Goal: Transaction & Acquisition: Purchase product/service

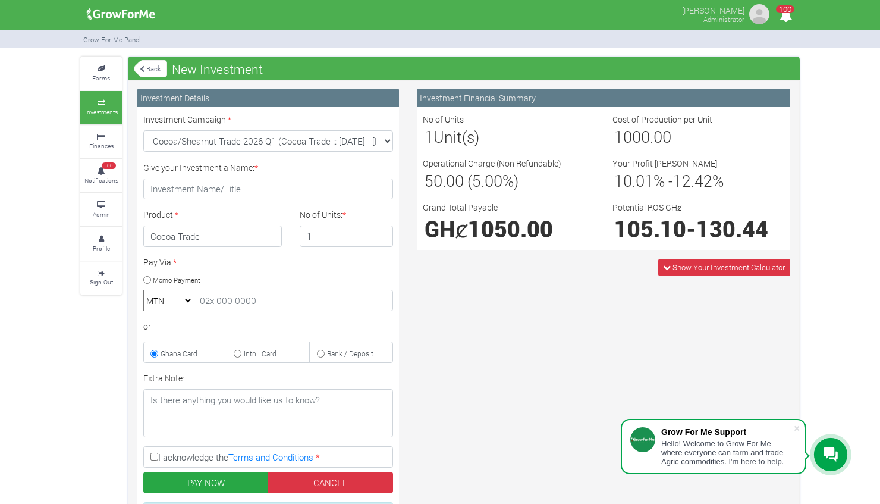
select select "54"
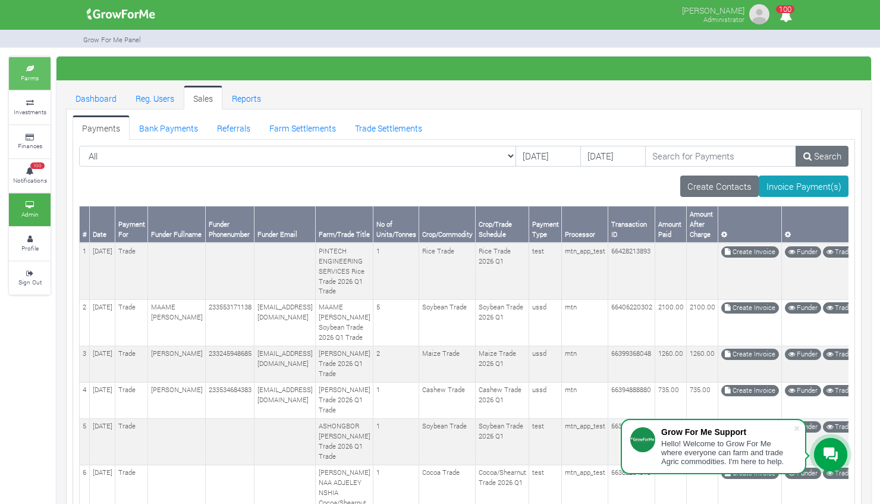
click at [34, 80] on small "Farms" at bounding box center [30, 78] width 18 height 8
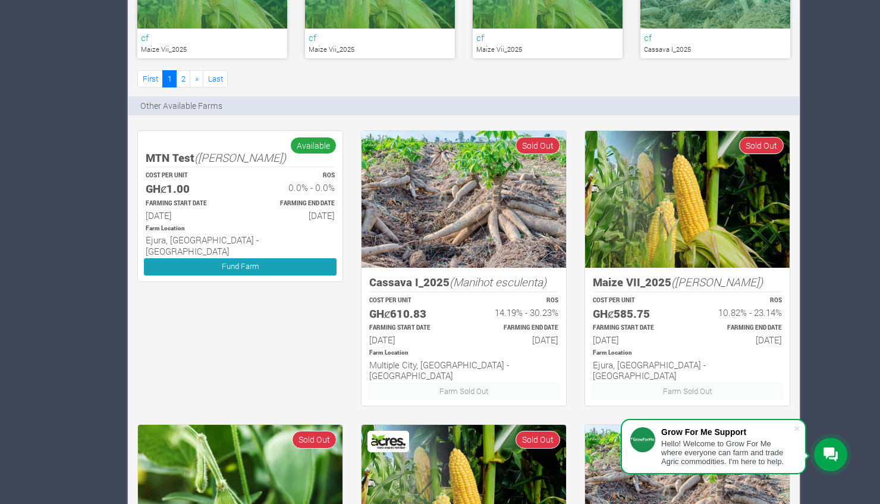
scroll to position [873, 0]
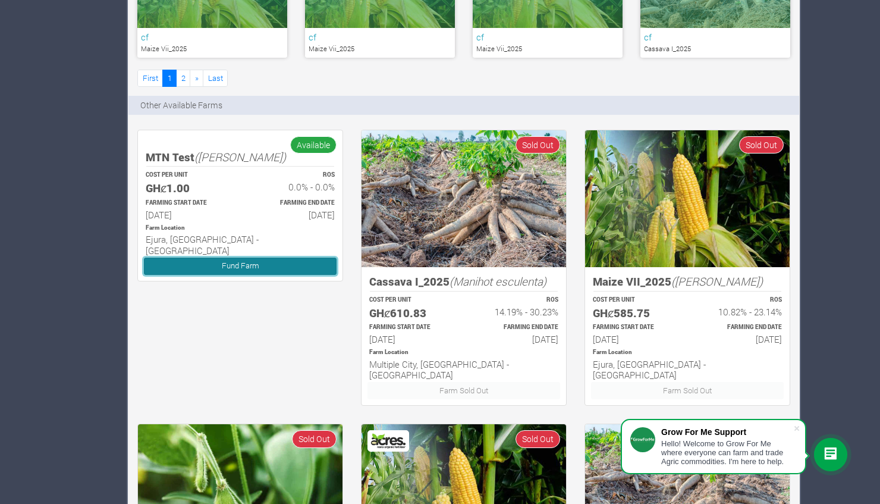
click at [244, 257] on link "Fund Farm" at bounding box center [240, 265] width 193 height 17
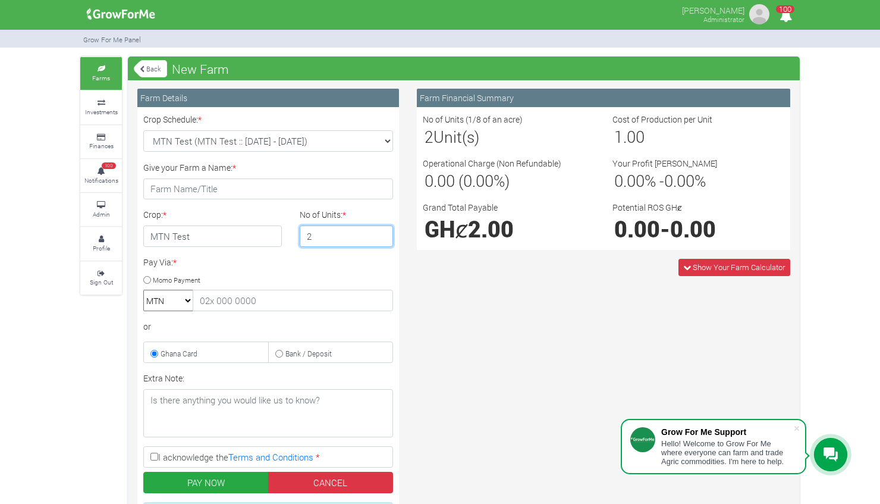
click at [378, 232] on input "2" at bounding box center [347, 235] width 94 height 21
click at [378, 232] on input "3" at bounding box center [347, 235] width 94 height 21
click at [378, 232] on input "4" at bounding box center [347, 235] width 94 height 21
click at [378, 232] on input "5" at bounding box center [347, 235] width 94 height 21
click at [378, 232] on input "6" at bounding box center [347, 235] width 94 height 21
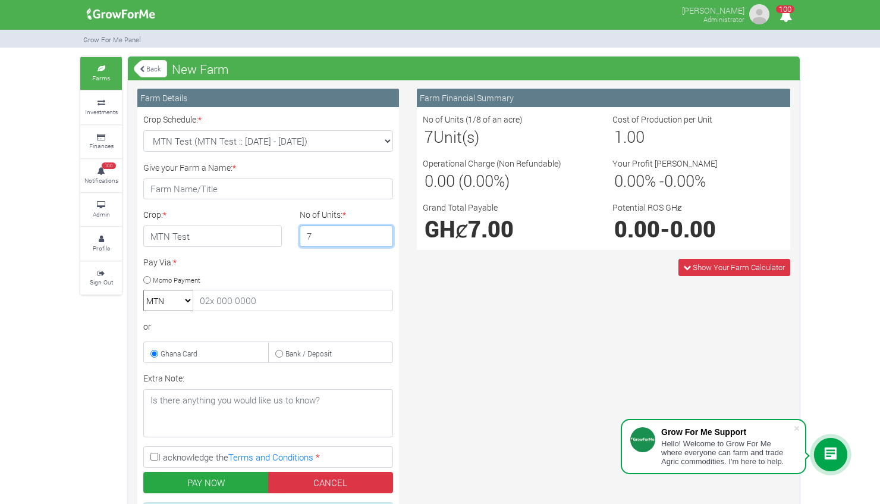
click at [378, 232] on input "7" at bounding box center [347, 235] width 94 height 21
click at [378, 232] on input "8" at bounding box center [347, 235] width 94 height 21
click at [378, 232] on input "9" at bounding box center [347, 235] width 94 height 21
click at [378, 232] on input "10" at bounding box center [347, 235] width 94 height 21
click at [378, 232] on input "11" at bounding box center [347, 235] width 94 height 21
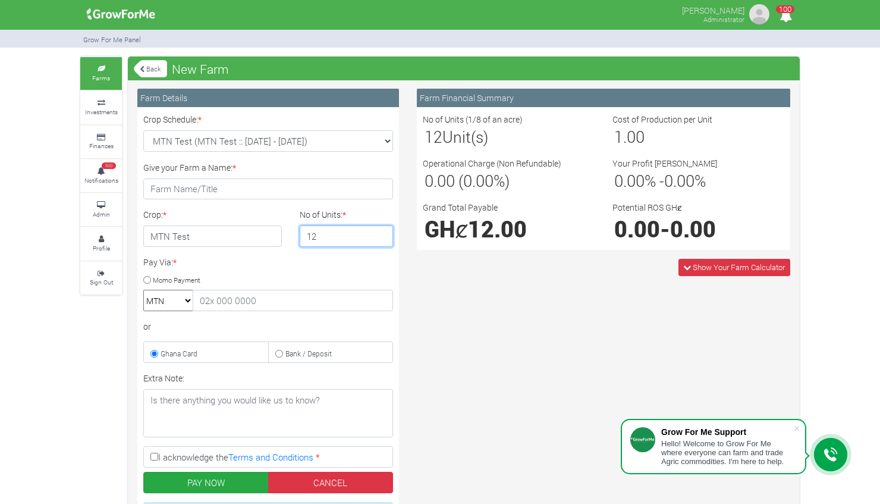
click at [378, 232] on input "12" at bounding box center [347, 235] width 94 height 21
click at [378, 232] on input "18" at bounding box center [347, 235] width 94 height 21
click at [378, 232] on input "19" at bounding box center [347, 235] width 94 height 21
type input "75"
click at [378, 232] on input "75" at bounding box center [347, 235] width 94 height 21
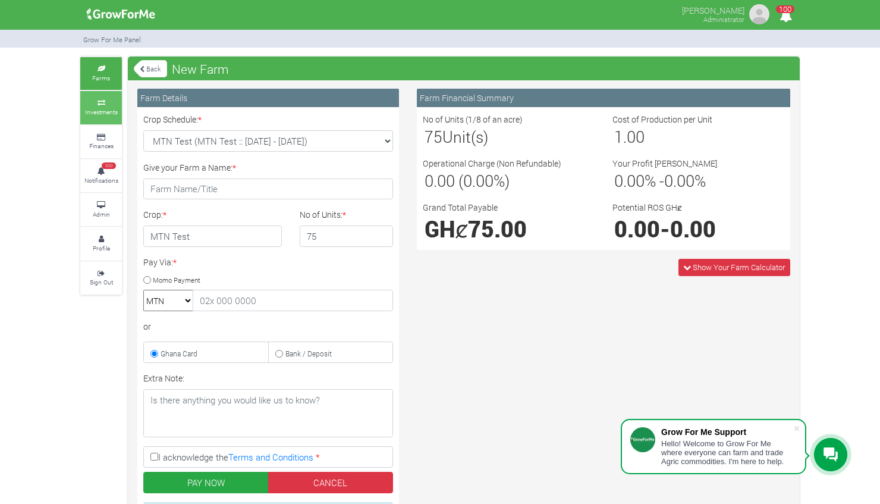
click at [94, 103] on icon at bounding box center [101, 103] width 36 height 6
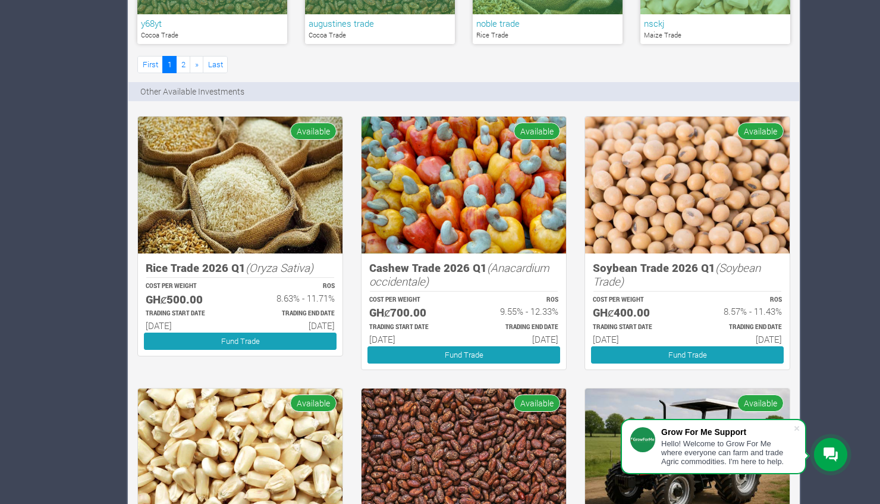
scroll to position [886, 0]
